Goal: Task Accomplishment & Management: Manage account settings

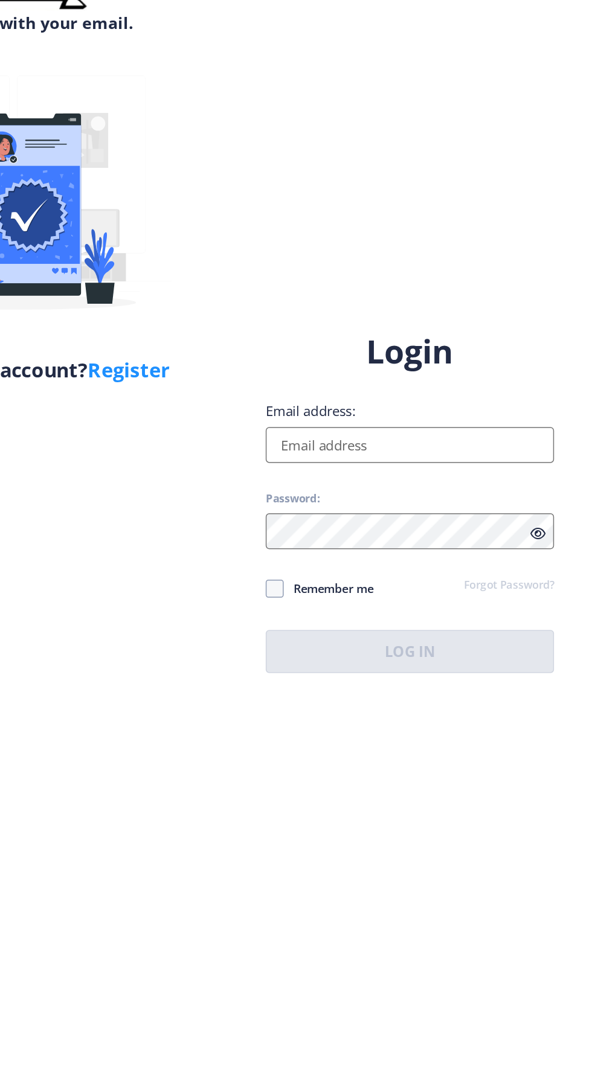
scroll to position [1, 0]
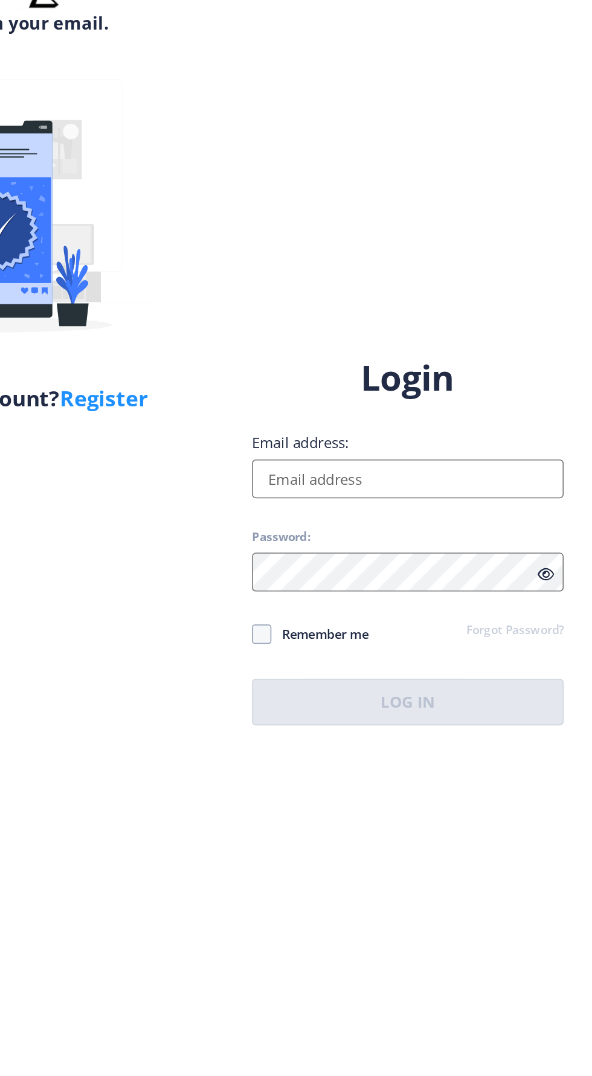
click at [501, 591] on link "Forgot Password?" at bounding box center [496, 585] width 60 height 11
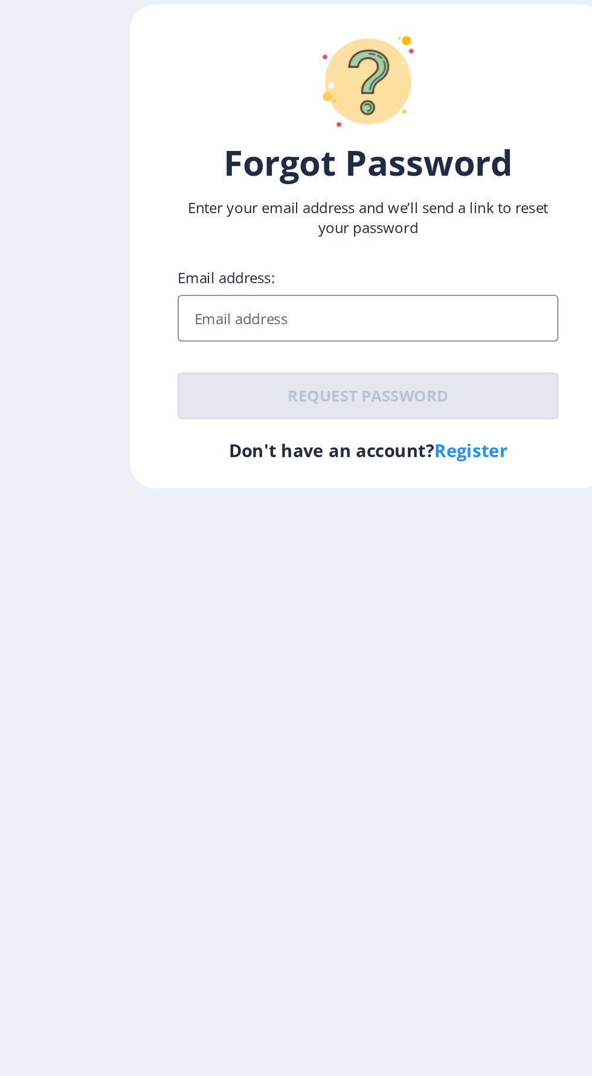
click at [313, 584] on input "Email address:" at bounding box center [296, 582] width 237 height 29
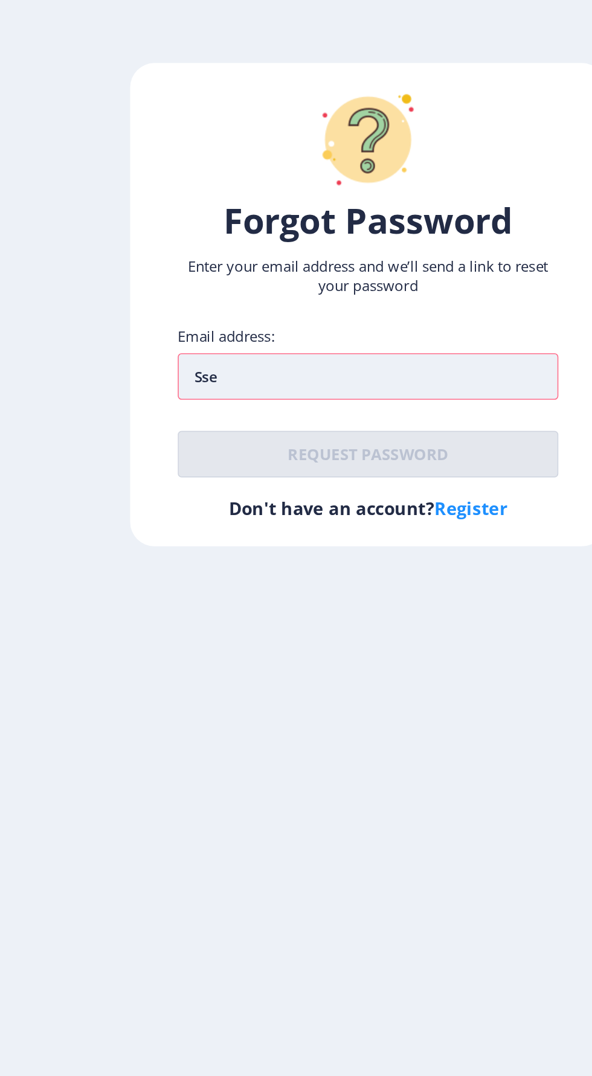
type input "Ssea"
click at [298, 597] on input "असे" at bounding box center [296, 582] width 237 height 29
type input "अ"
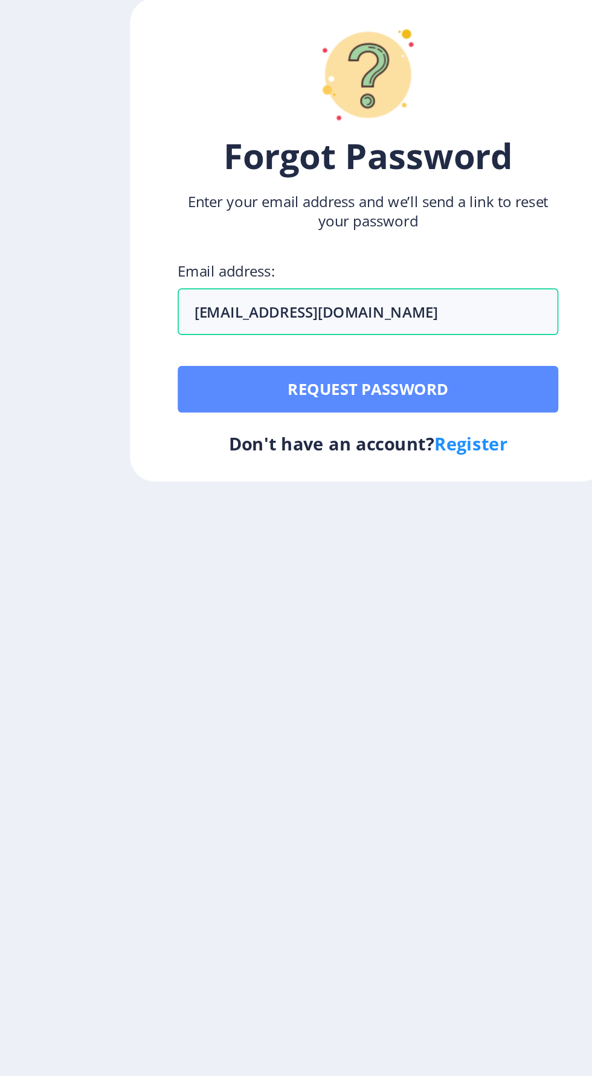
type input "[EMAIL_ADDRESS][DOMAIN_NAME]"
click at [372, 646] on button "Request password" at bounding box center [296, 631] width 237 height 29
